Goal: Information Seeking & Learning: Learn about a topic

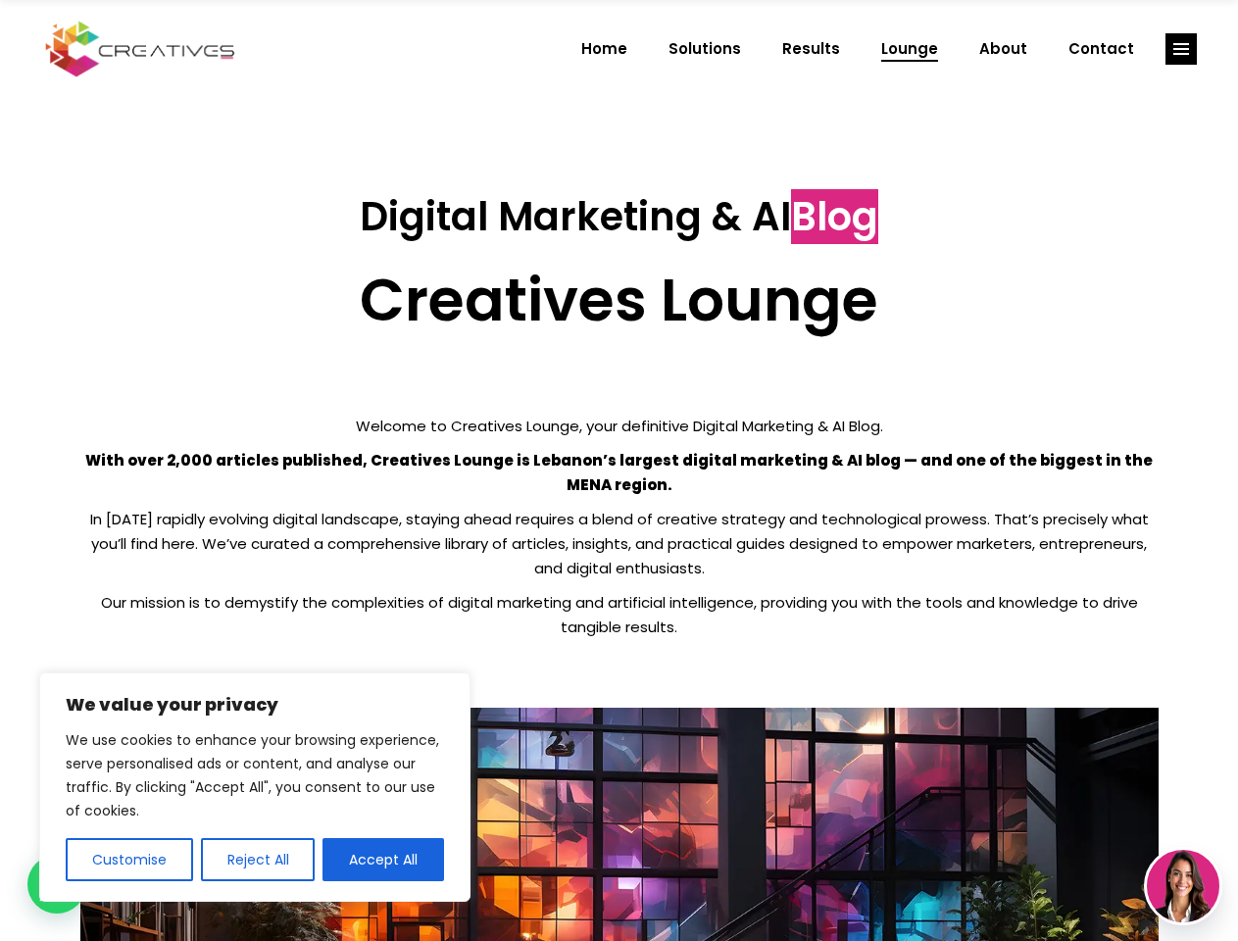
click at [618, 470] on p "With over 2,000 articles published, Creatives Lounge is Lebanon’s largest digit…" at bounding box center [619, 472] width 1078 height 49
click at [128, 860] on button "Customise" at bounding box center [129, 859] width 127 height 43
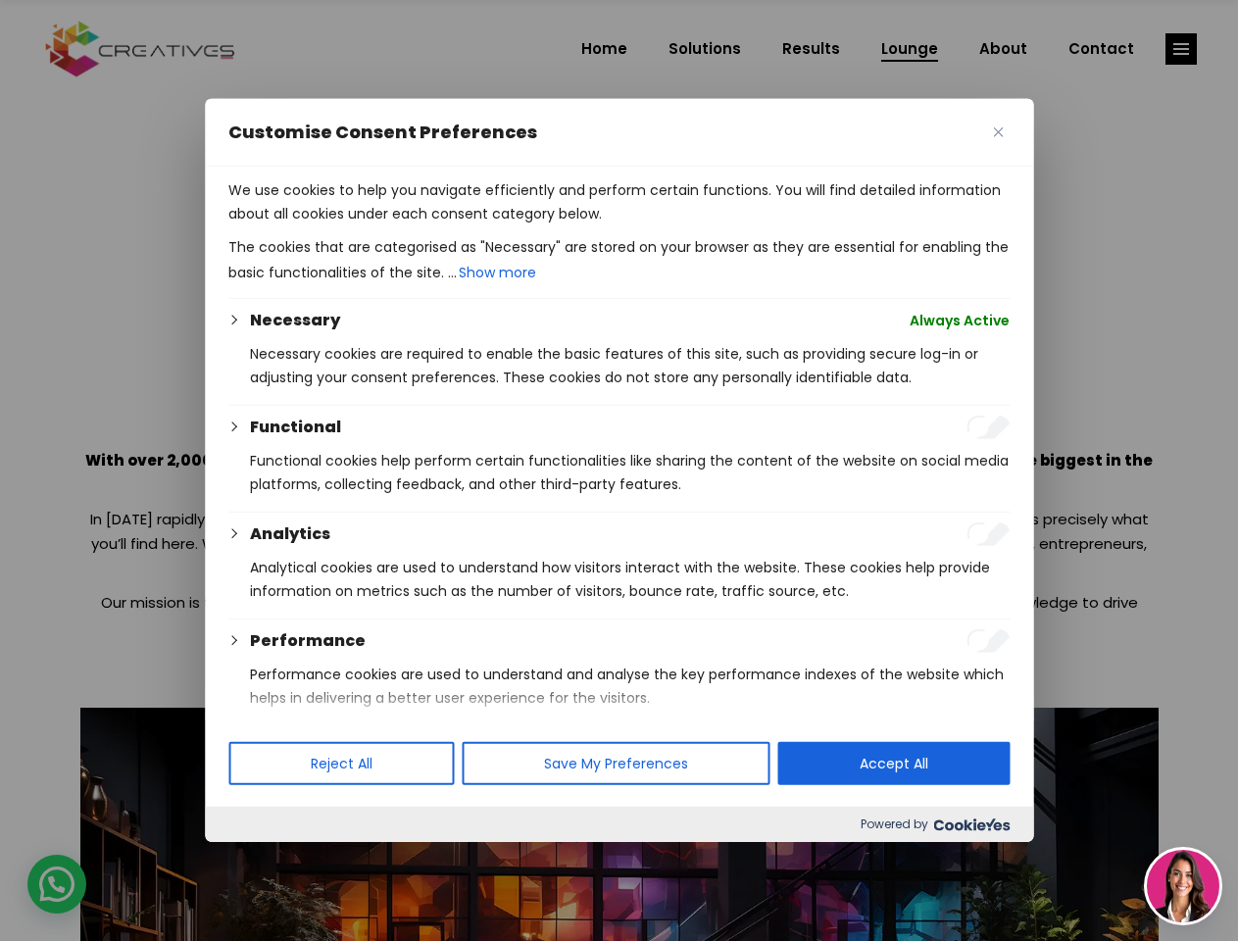
click at [257, 860] on div at bounding box center [619, 470] width 1238 height 941
click at [383, 225] on p "We use cookies to help you navigate efficiently and perform certain functions. …" at bounding box center [618, 201] width 781 height 47
click at [1181, 49] on div at bounding box center [619, 470] width 1238 height 941
click at [1183, 886] on img at bounding box center [1183, 886] width 73 height 73
